Goal: Information Seeking & Learning: Learn about a topic

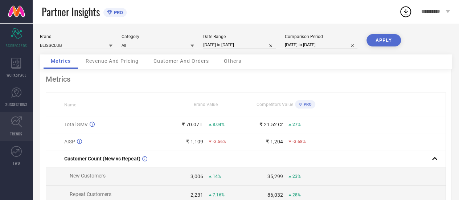
click at [15, 126] on icon at bounding box center [16, 121] width 11 height 11
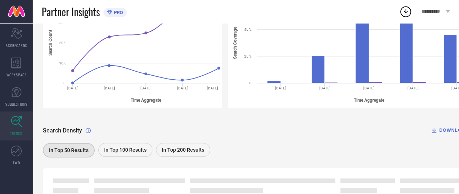
scroll to position [136, 0]
click at [18, 95] on icon at bounding box center [16, 92] width 11 height 11
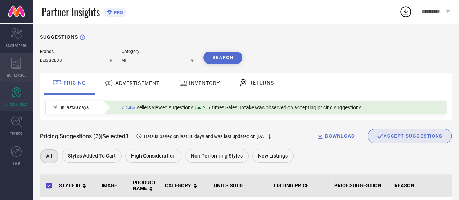
click at [13, 62] on icon at bounding box center [16, 63] width 10 height 11
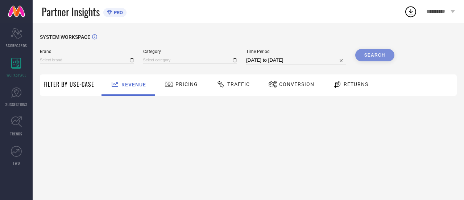
type input "BLISSCLUB"
type input "All"
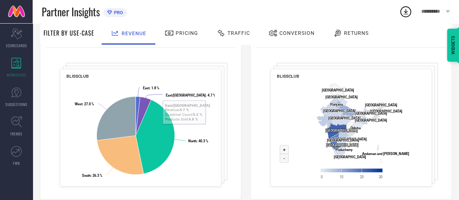
scroll to position [298, 0]
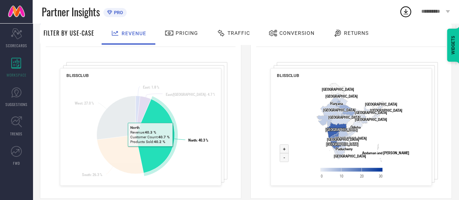
click at [150, 151] on icon at bounding box center [155, 136] width 39 height 74
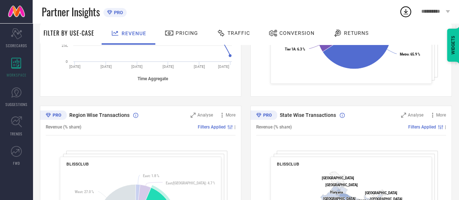
scroll to position [0, 0]
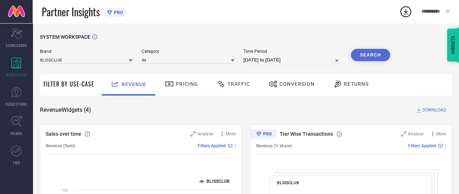
select select "6"
select select "2025"
select select "7"
select select "2025"
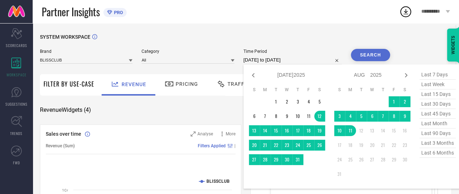
click at [284, 60] on input "[DATE] to [DATE]" at bounding box center [292, 60] width 98 height 9
click at [252, 77] on icon at bounding box center [253, 75] width 9 height 9
select select "5"
select select "2025"
select select "6"
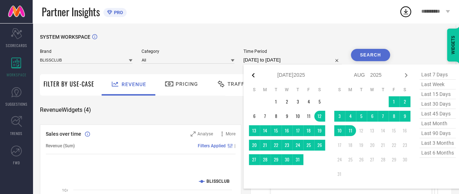
select select "2025"
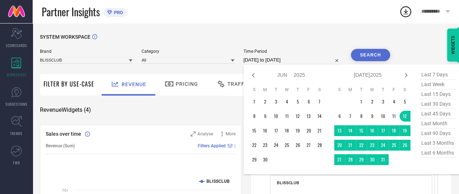
click at [252, 77] on icon at bounding box center [253, 75] width 9 height 9
select select "4"
select select "2025"
select select "5"
select select "2025"
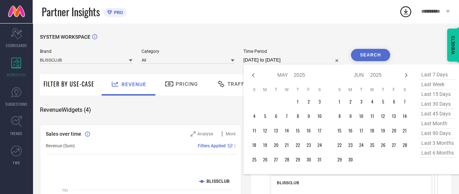
click at [252, 77] on icon at bounding box center [253, 75] width 9 height 9
select select "3"
select select "2025"
select select "4"
select select "2025"
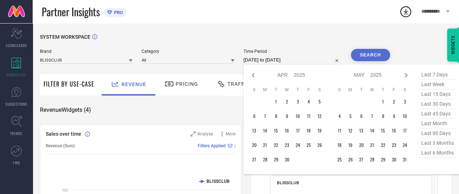
click at [252, 77] on icon at bounding box center [253, 75] width 9 height 9
select select "1"
select select "2025"
select select "2"
select select "2025"
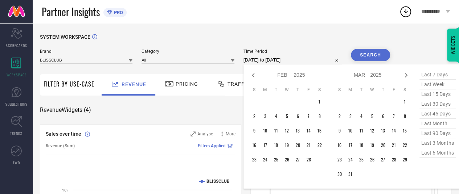
click at [252, 77] on icon at bounding box center [253, 75] width 9 height 9
select select "2025"
select select "1"
select select "2025"
click at [252, 77] on icon at bounding box center [253, 75] width 9 height 9
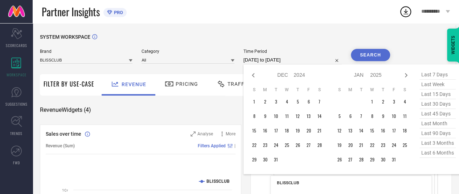
click at [252, 77] on icon at bounding box center [253, 75] width 9 height 9
select select "9"
select select "2024"
select select "10"
select select "2024"
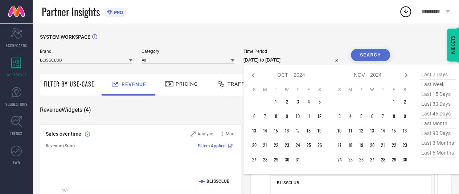
click at [252, 77] on icon at bounding box center [253, 75] width 9 height 9
select select "8"
select select "2024"
select select "9"
select select "2024"
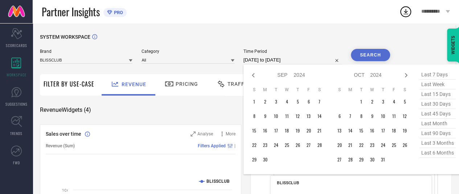
click at [252, 77] on icon at bounding box center [253, 75] width 9 height 9
select select "5"
select select "2024"
select select "6"
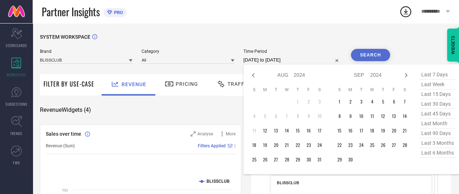
select select "2024"
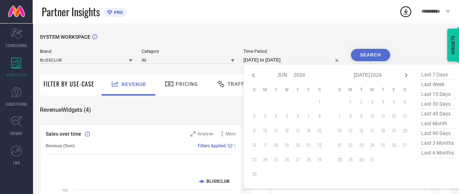
click at [252, 77] on icon at bounding box center [253, 75] width 9 height 9
select select "4"
select select "2024"
select select "5"
select select "2024"
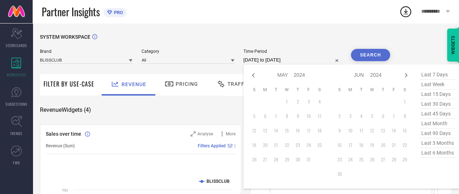
click at [252, 77] on icon at bounding box center [253, 75] width 9 height 9
select select "3"
select select "2024"
select select "4"
select select "2024"
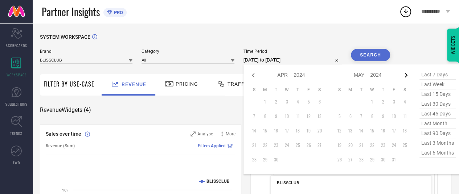
click at [407, 74] on icon at bounding box center [406, 75] width 9 height 9
select select "4"
select select "2024"
select select "5"
select select "2024"
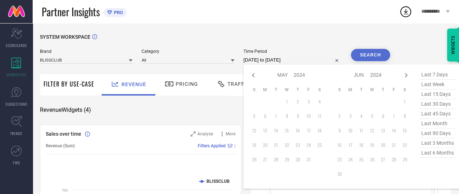
click at [407, 74] on icon at bounding box center [406, 75] width 9 height 9
select select "5"
select select "2024"
select select "6"
select select "2024"
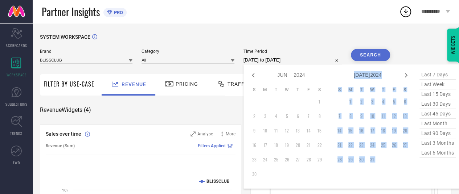
click at [407, 74] on icon at bounding box center [406, 75] width 9 height 9
select select "6"
select select "2024"
select select "7"
select select "2024"
